Goal: Information Seeking & Learning: Learn about a topic

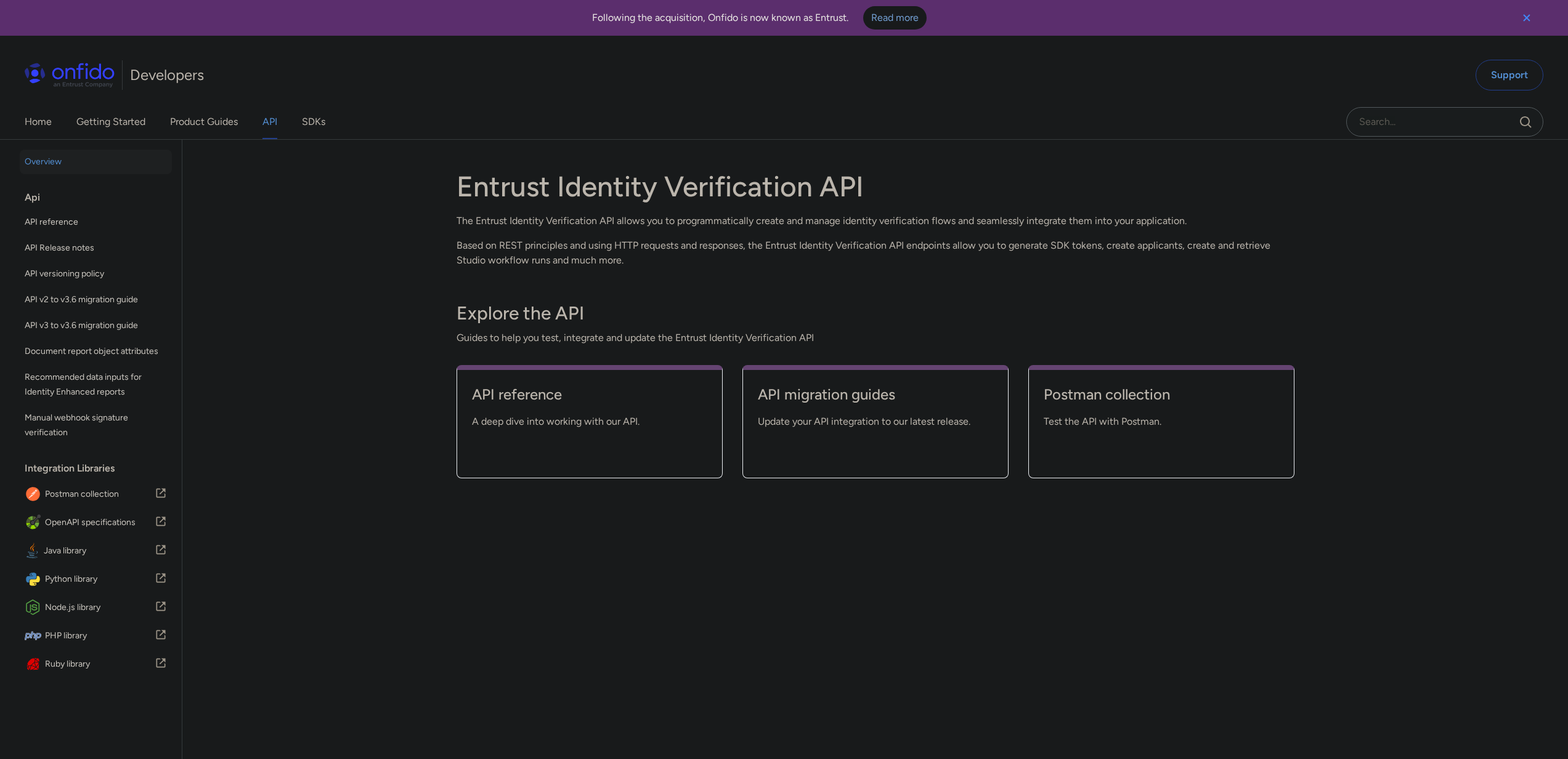
click at [1294, 148] on div "Entrust Identity Verification API The Entrust Identity Verification API allows …" at bounding box center [875, 473] width 887 height 666
drag, startPoint x: 1442, startPoint y: 331, endPoint x: 1444, endPoint y: 313, distance: 18.1
click at [1443, 327] on div "Back to Home Overview Api API reference API Release notes API versioning policy…" at bounding box center [784, 473] width 1568 height 666
click at [1182, 189] on h1 "Entrust Identity Verification API" at bounding box center [875, 187] width 837 height 34
click at [1348, 184] on div "Back to Home Overview Api API reference API Release notes API versioning policy…" at bounding box center [784, 473] width 1568 height 666
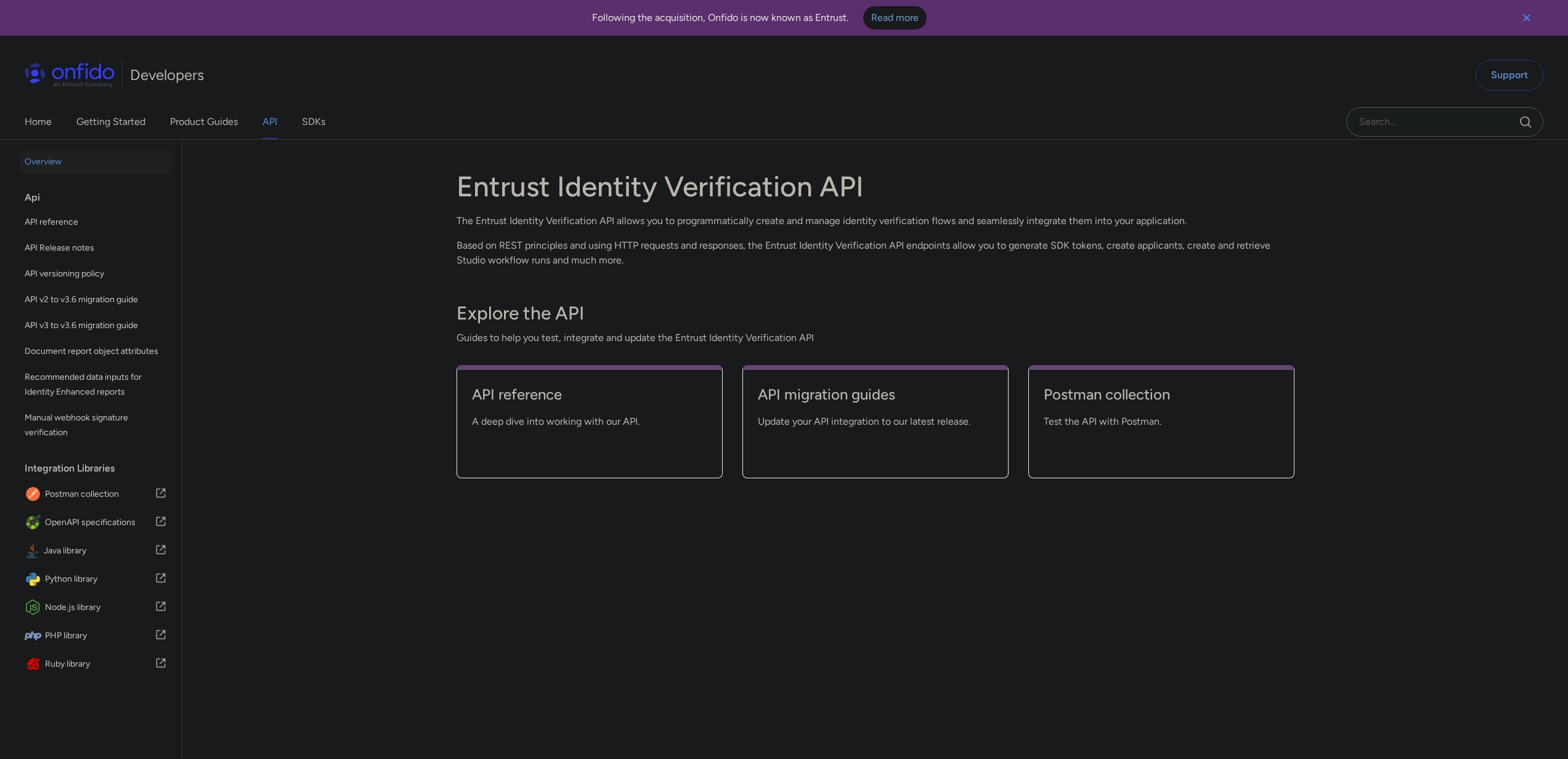
click at [1236, 68] on div "Developers Support" at bounding box center [784, 75] width 1568 height 59
click at [1522, 18] on icon "Close banner" at bounding box center [1526, 18] width 14 height 14
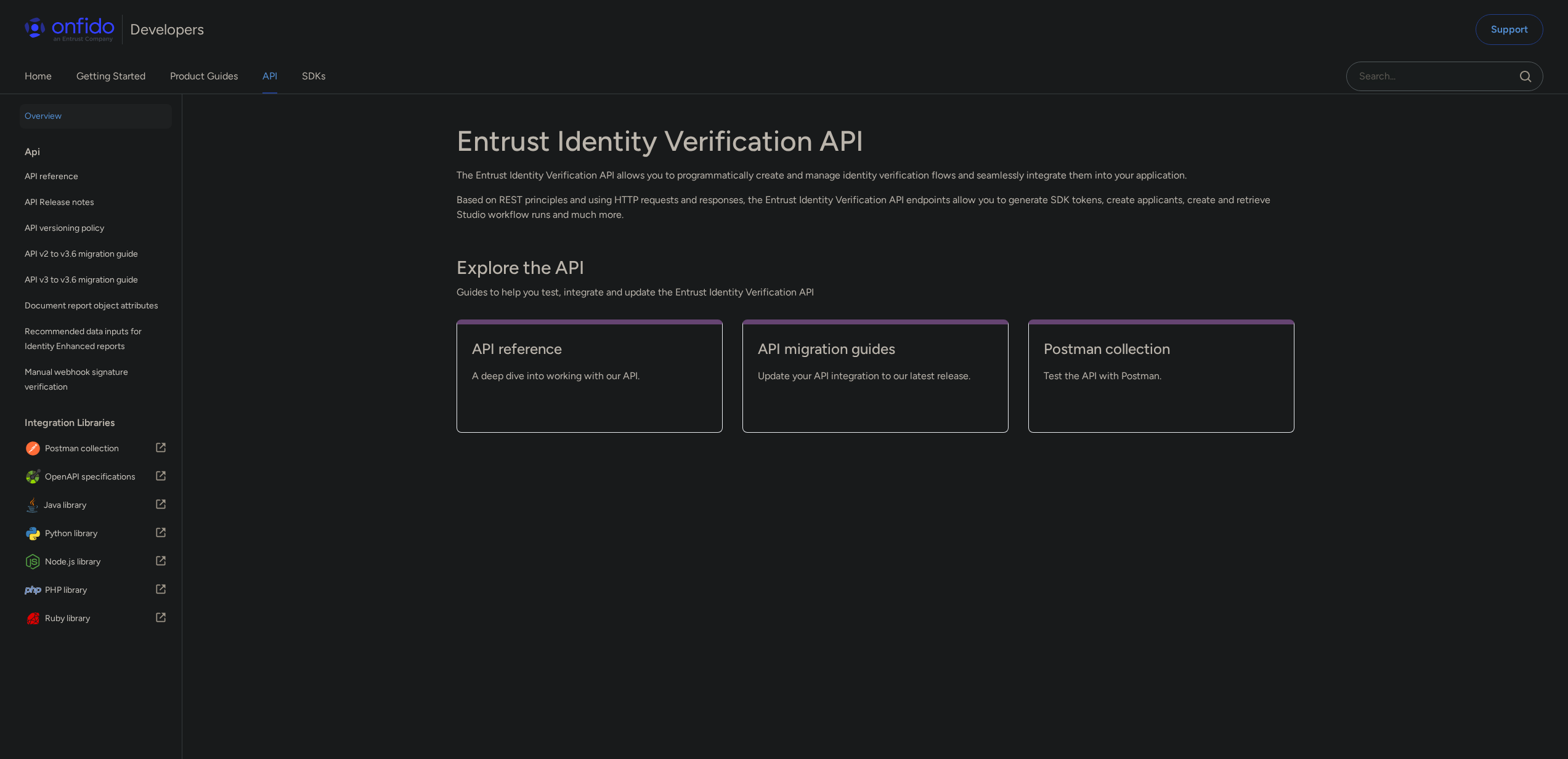
click at [1262, 128] on h1 "Entrust Identity Verification API" at bounding box center [875, 141] width 837 height 34
click at [471, 142] on h1 "Entrust Identity Verification API" at bounding box center [875, 141] width 837 height 34
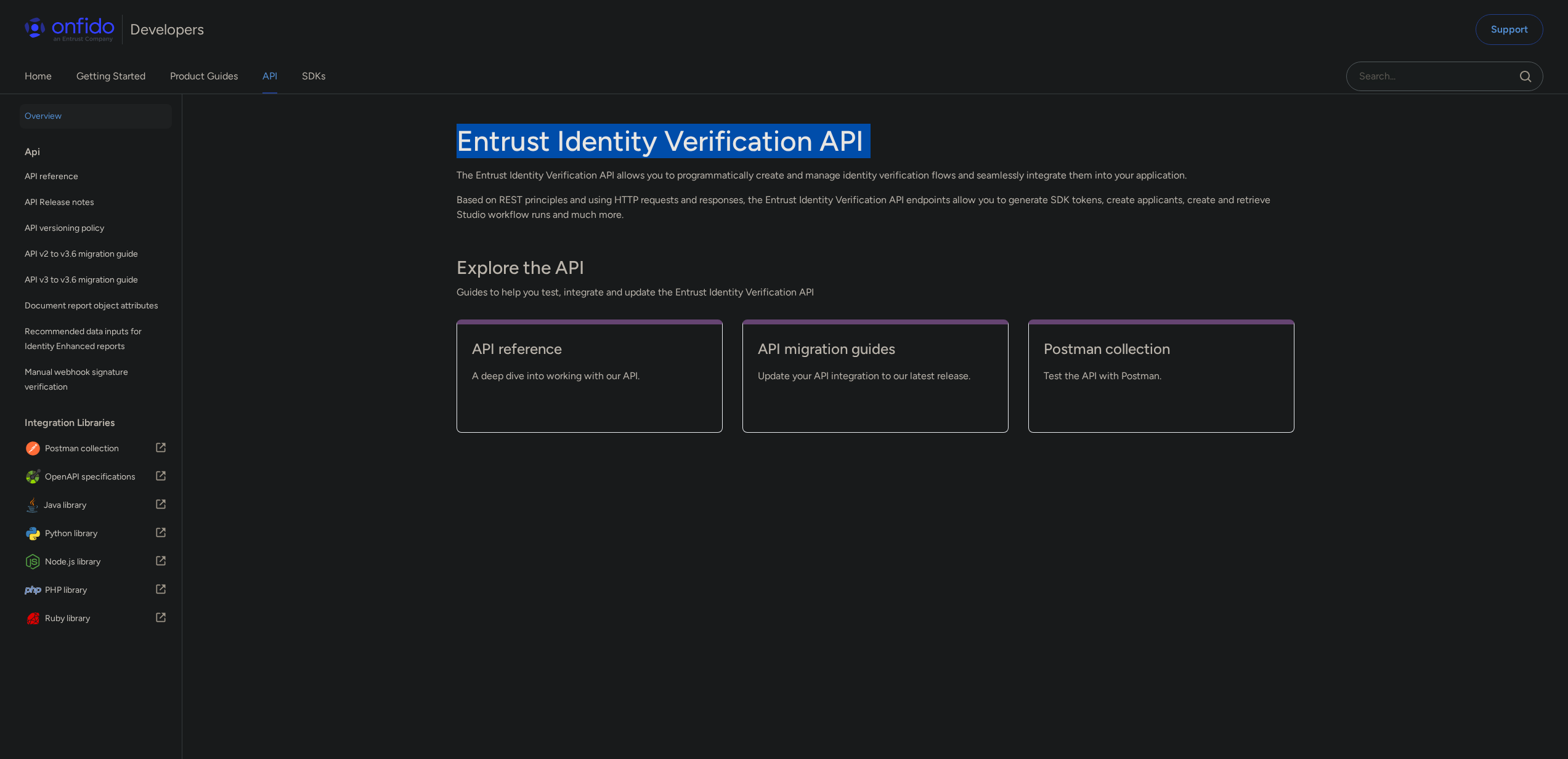
click at [471, 142] on h1 "Entrust Identity Verification API" at bounding box center [875, 141] width 837 height 34
click at [346, 171] on div "Back to Home Overview Api API reference API Release notes API versioning policy…" at bounding box center [784, 427] width 1568 height 666
